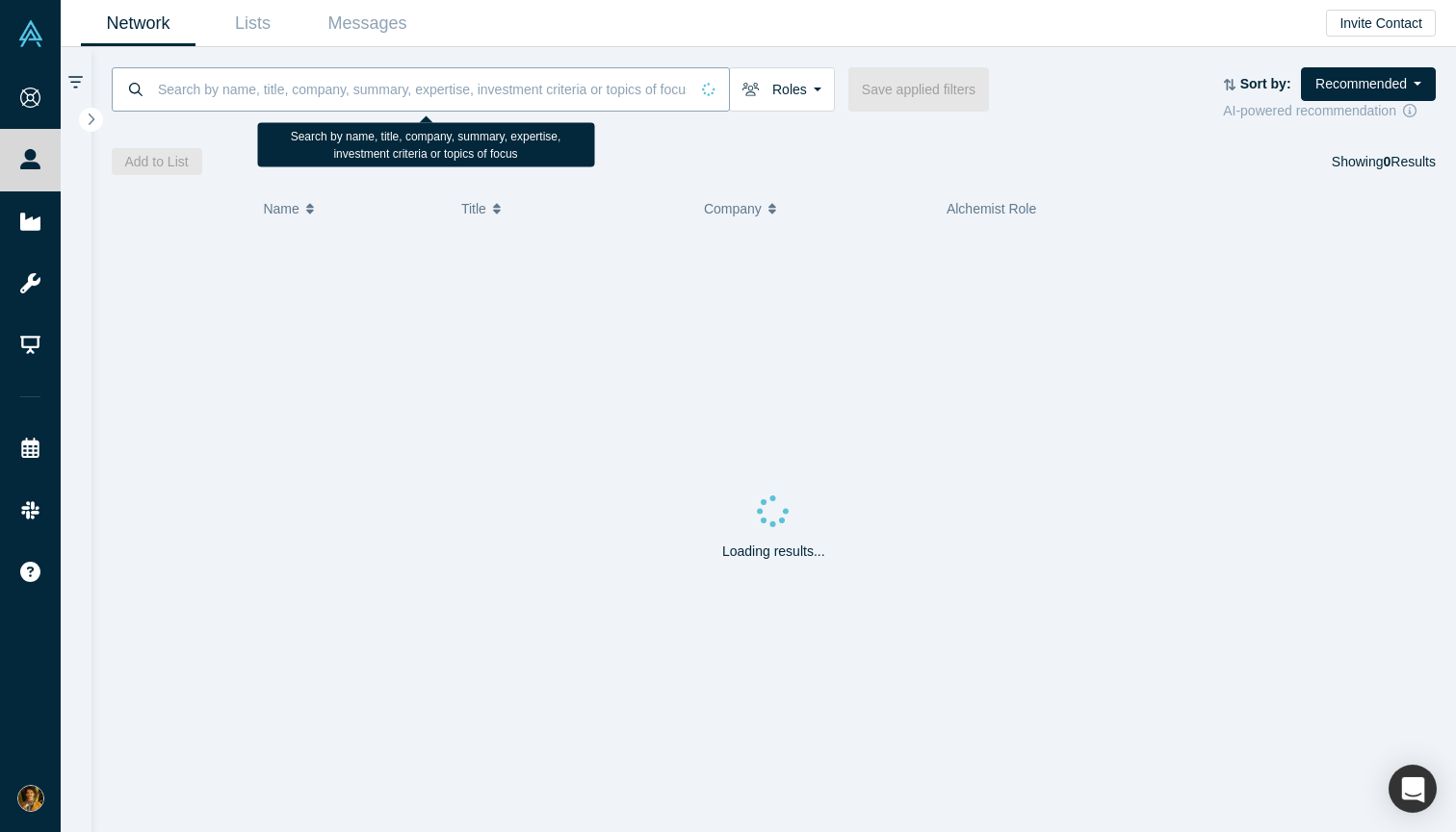
click at [582, 80] on input at bounding box center [422, 88] width 533 height 46
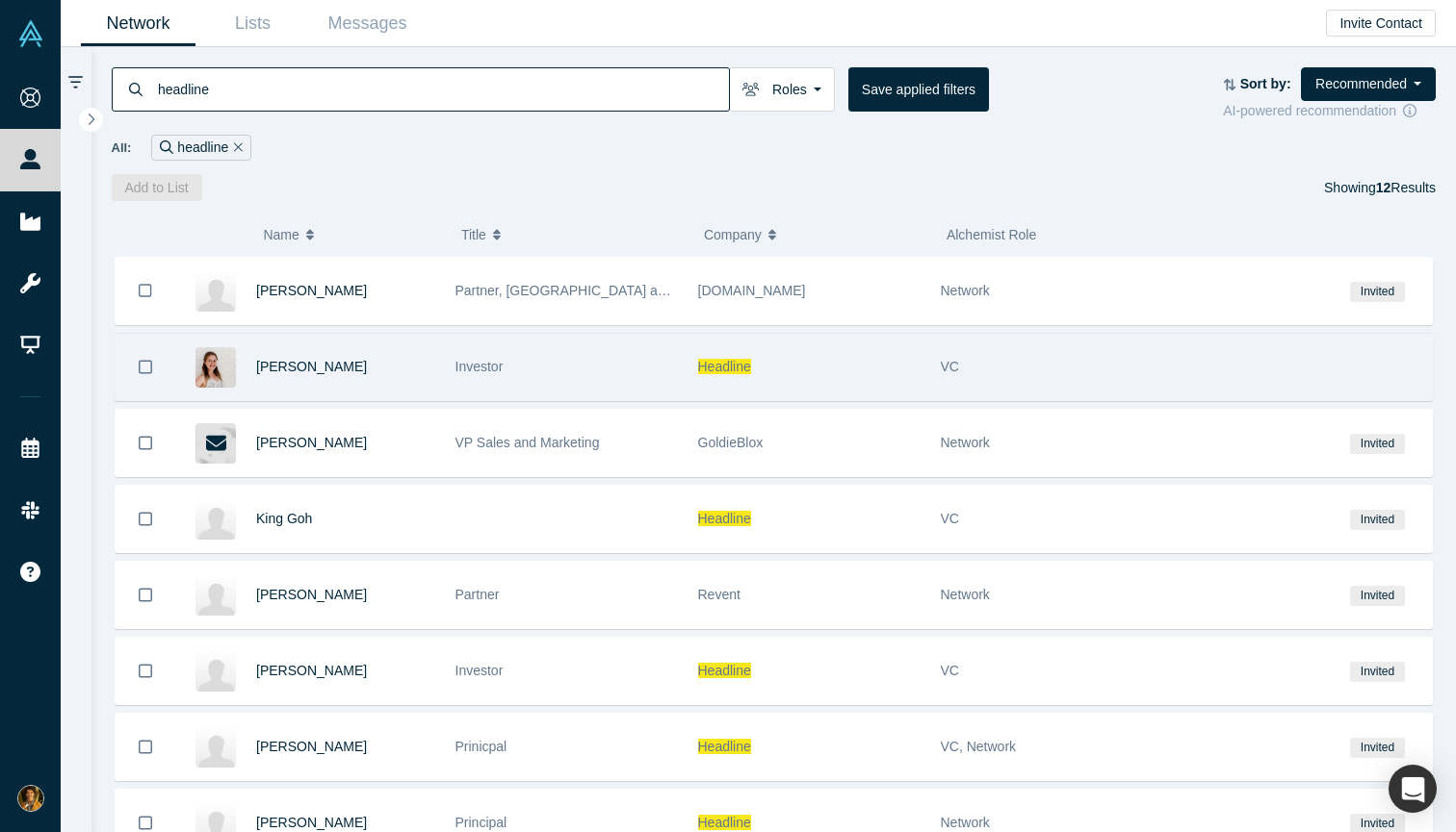
click at [721, 368] on span "Headline" at bounding box center [725, 367] width 53 height 16
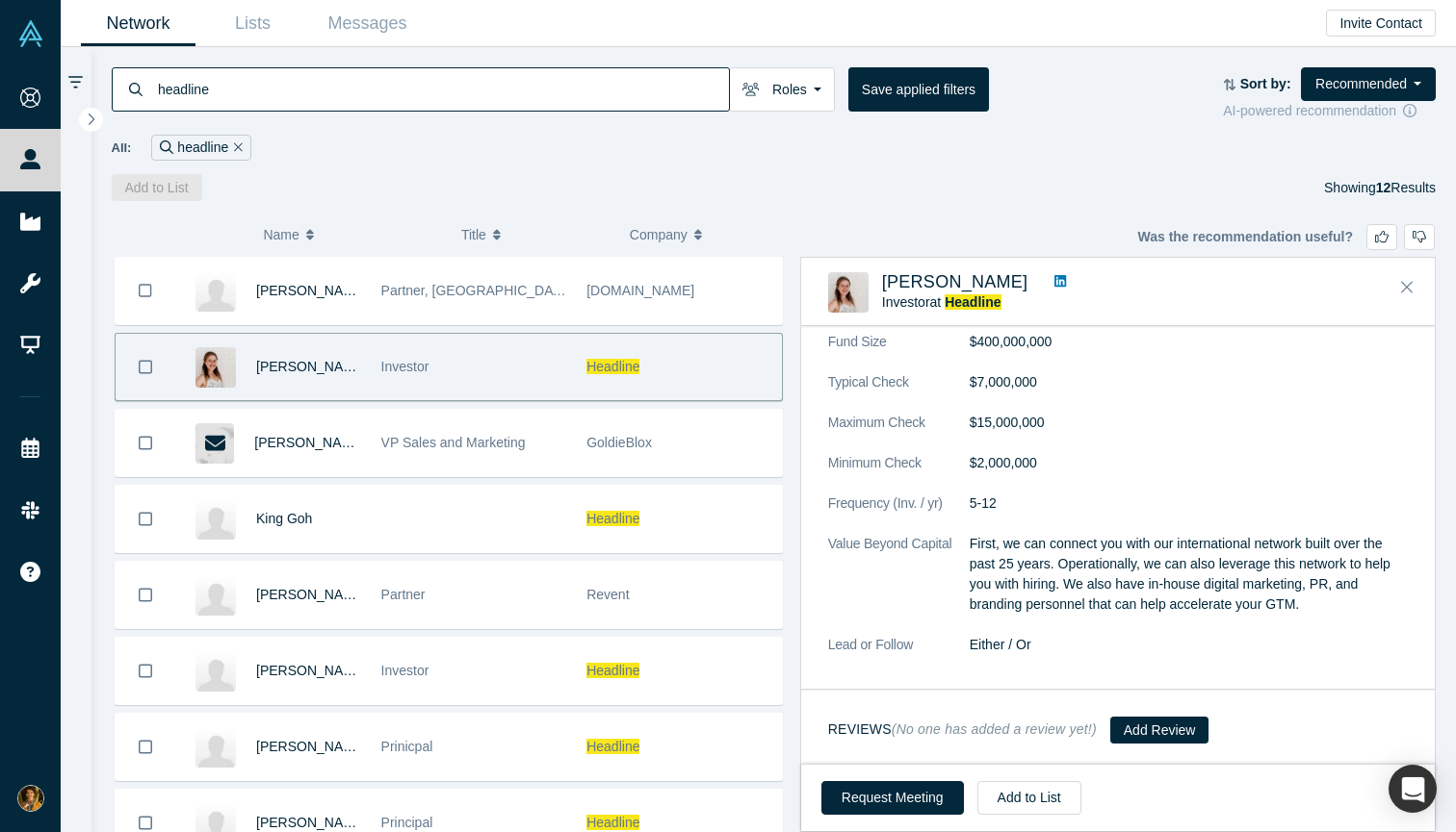
scroll to position [1735, 0]
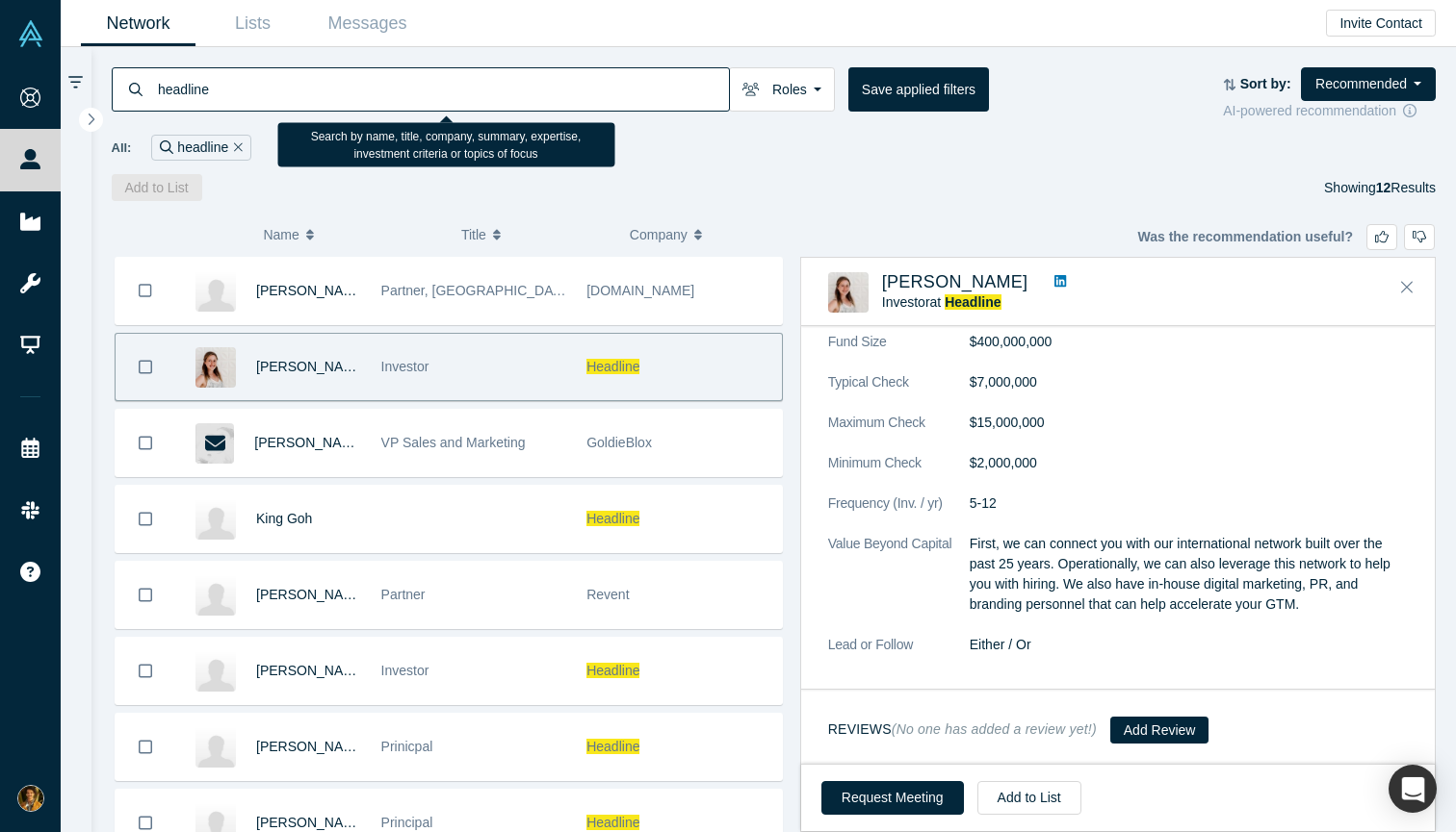
click at [414, 81] on input "headline" at bounding box center [442, 88] width 573 height 46
type input "moxxie"
